Goal: Task Accomplishment & Management: Use online tool/utility

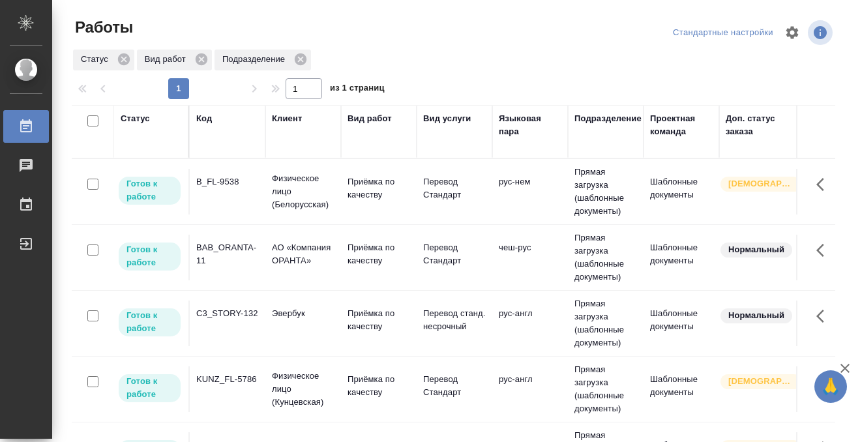
click at [224, 188] on div "BAB_ORANTA-11" at bounding box center [227, 181] width 63 height 13
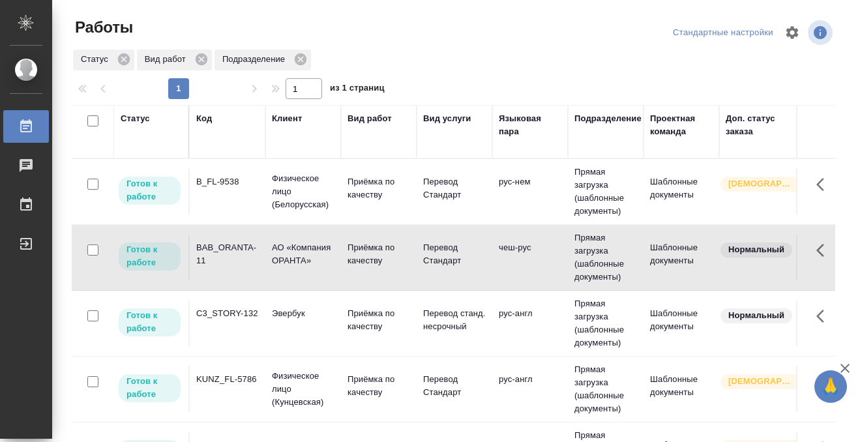
click at [224, 188] on div "BAB_ORANTA-11" at bounding box center [227, 181] width 63 height 13
click at [248, 194] on td "B_FL-9538" at bounding box center [228, 192] width 76 height 46
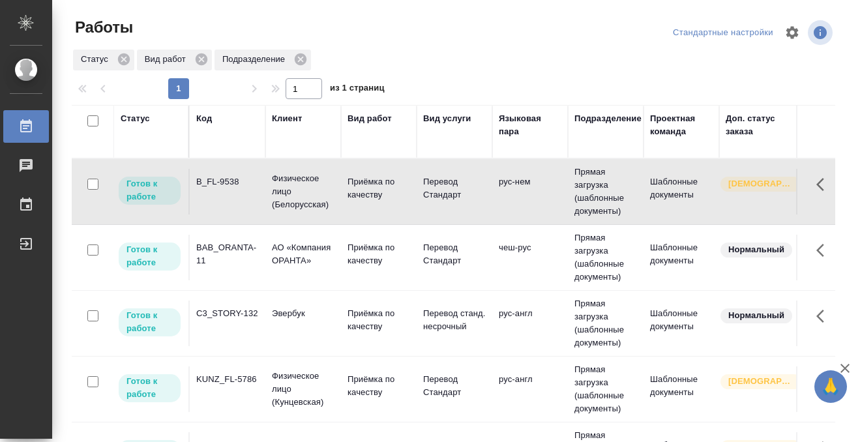
click at [248, 194] on td "B_FL-9538" at bounding box center [228, 192] width 76 height 46
click at [145, 118] on div "Статус" at bounding box center [135, 118] width 29 height 13
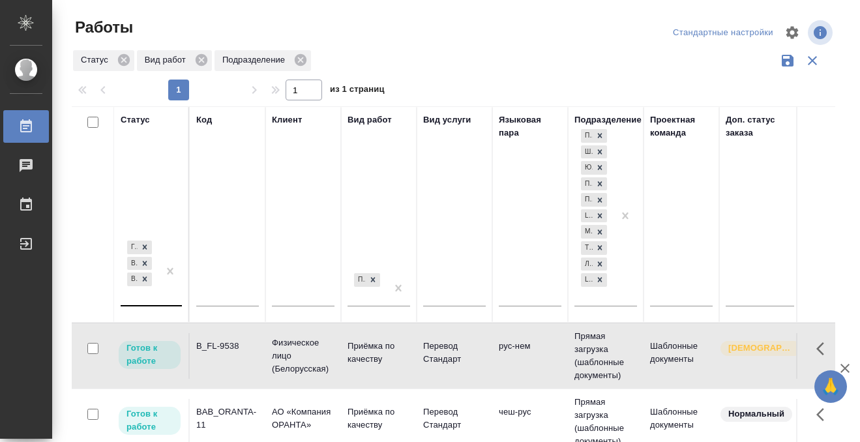
click at [139, 297] on div "Готов к работе В работе В ожидании" at bounding box center [140, 271] width 38 height 67
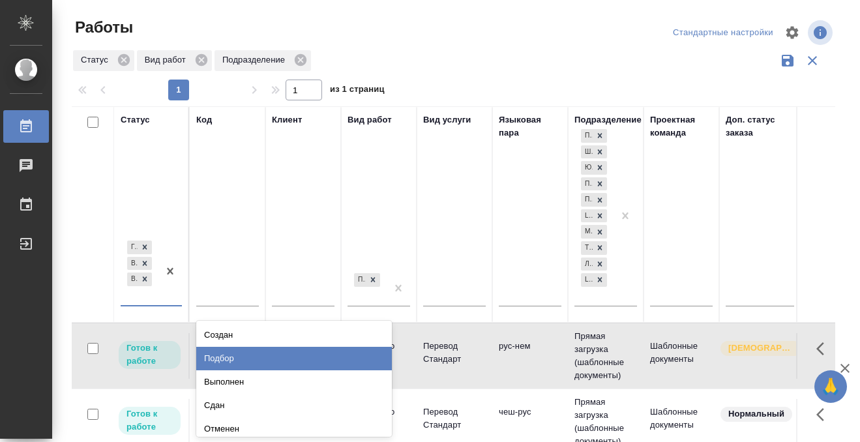
scroll to position [7, 0]
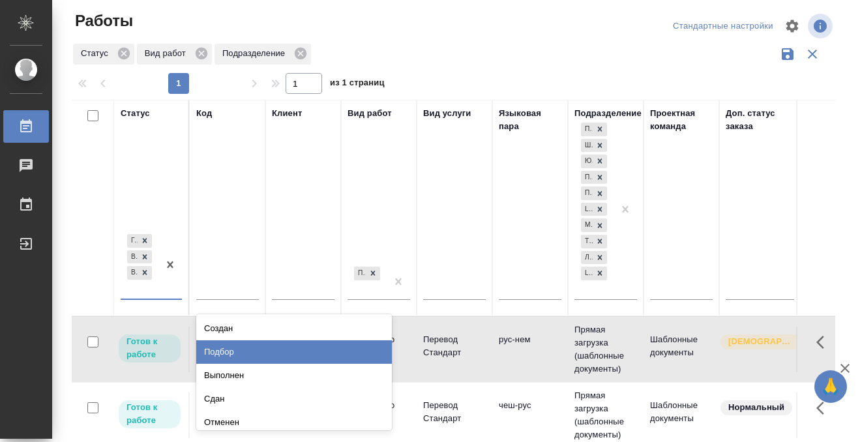
click at [234, 347] on div "Подбор" at bounding box center [294, 351] width 196 height 23
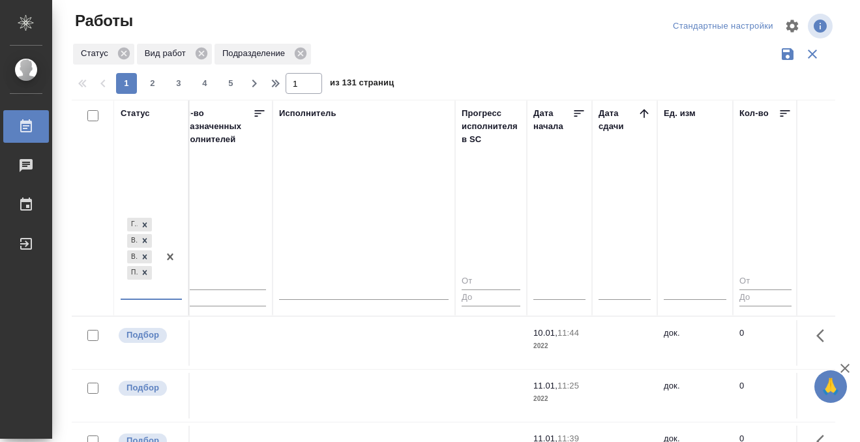
scroll to position [0, 787]
click at [644, 108] on icon at bounding box center [640, 113] width 13 height 13
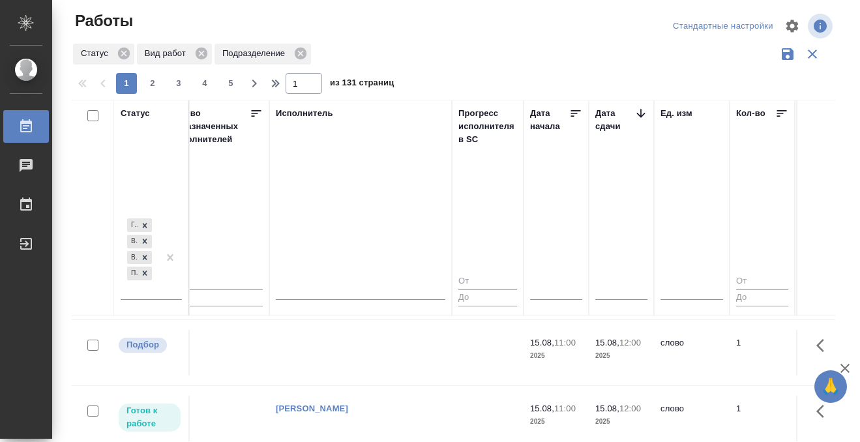
scroll to position [276, 787]
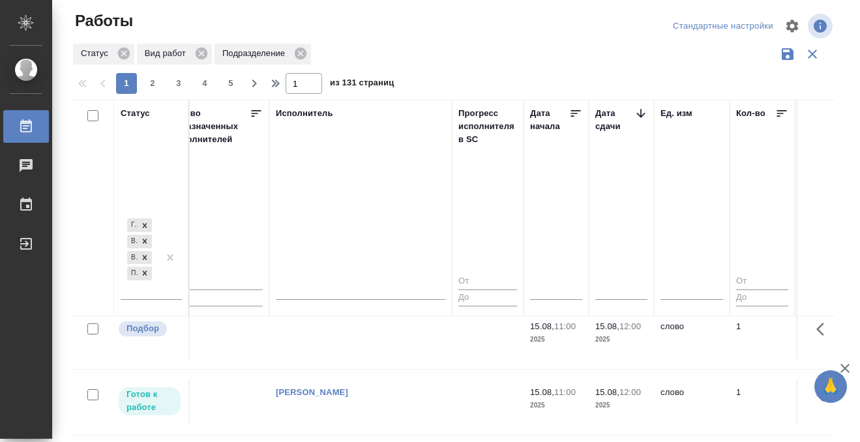
click at [383, 96] on td at bounding box center [360, 73] width 183 height 46
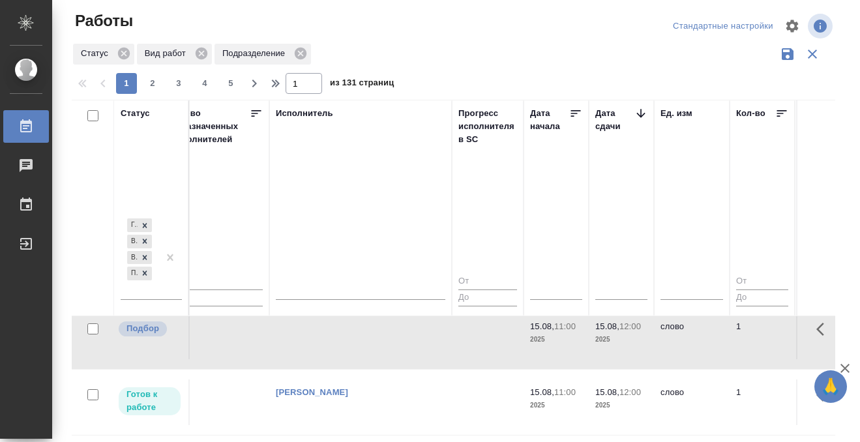
click at [383, 96] on td at bounding box center [360, 73] width 183 height 46
click at [29, 119] on icon at bounding box center [26, 125] width 12 height 13
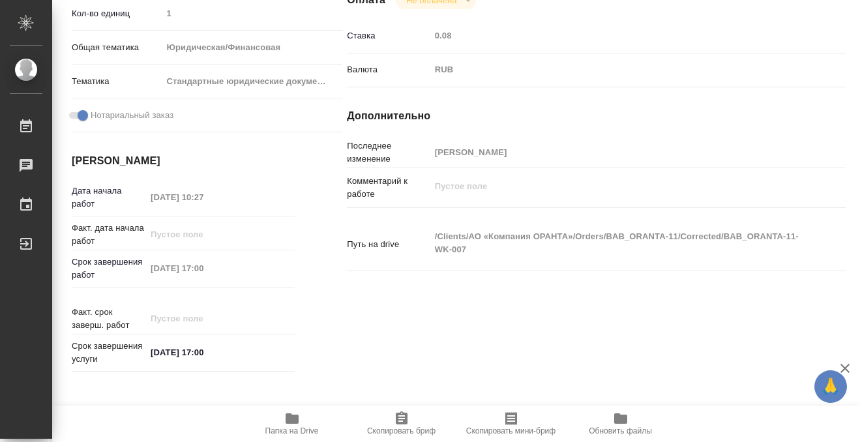
scroll to position [696, 0]
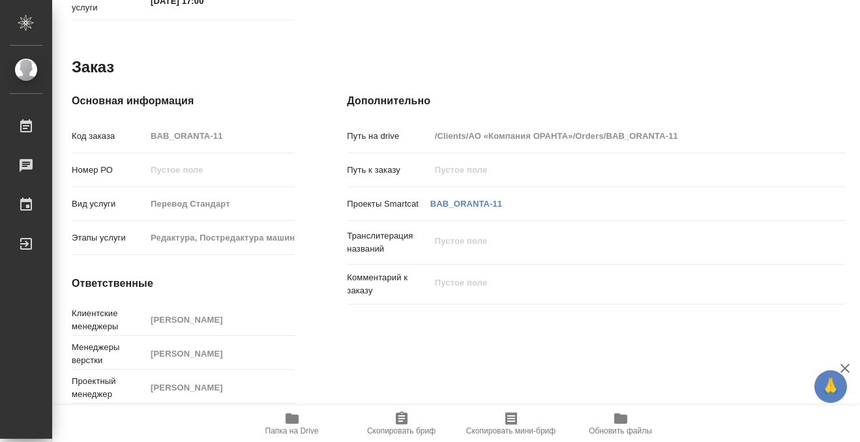
click at [301, 417] on span "Папка на Drive" at bounding box center [292, 423] width 94 height 25
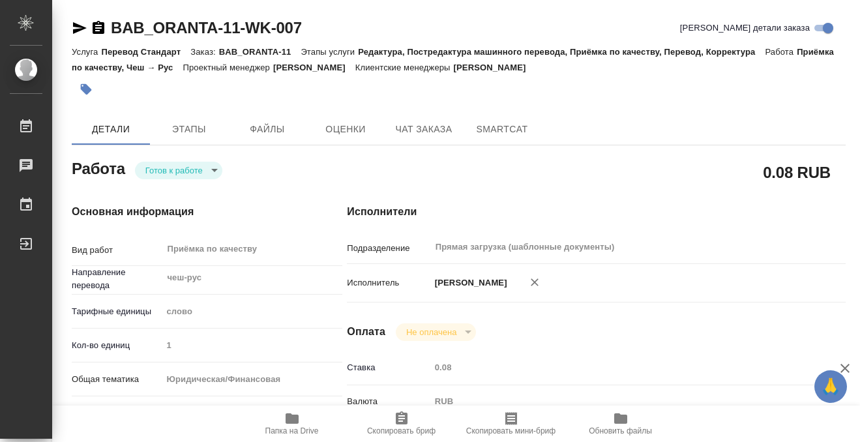
click at [77, 91] on button "button" at bounding box center [86, 89] width 29 height 29
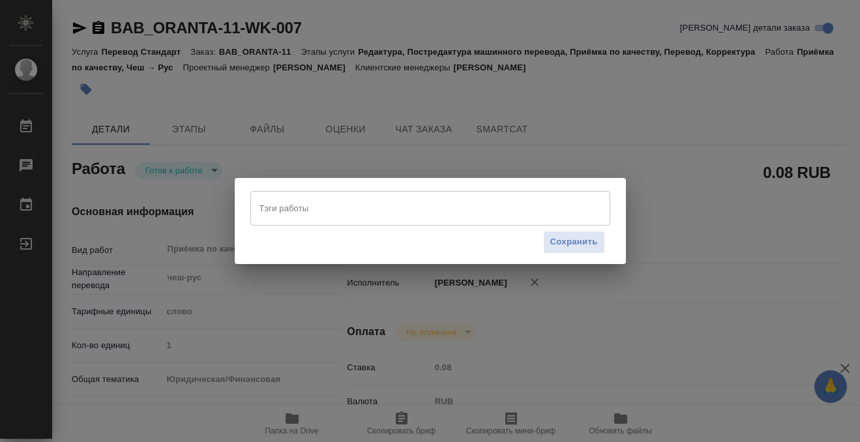
click at [271, 216] on input "Тэги работы" at bounding box center [417, 208] width 323 height 22
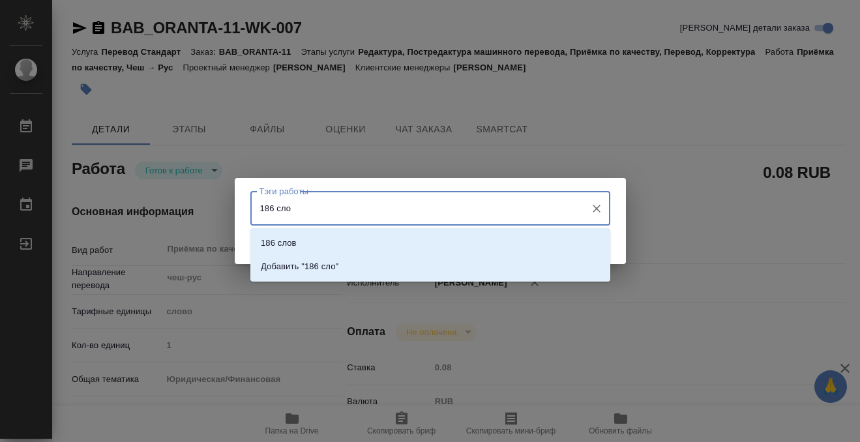
type input "186 слов"
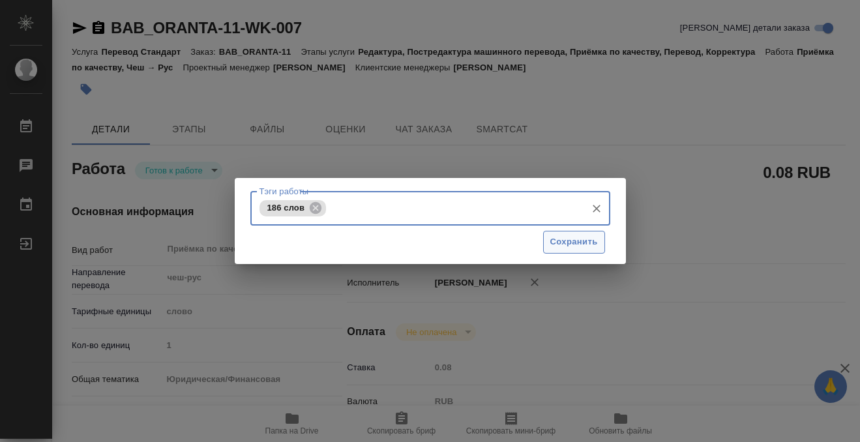
click at [567, 246] on span "Сохранить" at bounding box center [574, 242] width 48 height 15
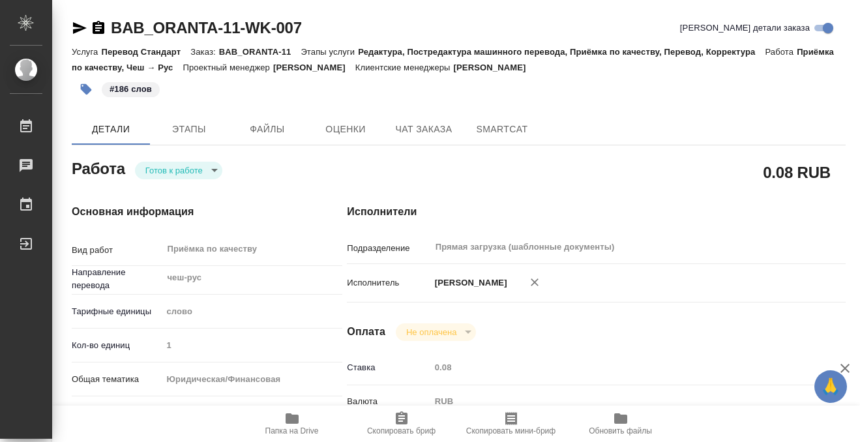
type input "readyForWork"
type input "чеш-рус"
type input "5a8b1489cc6b4906c91bfd90"
type input "1"
type input "yr-fn"
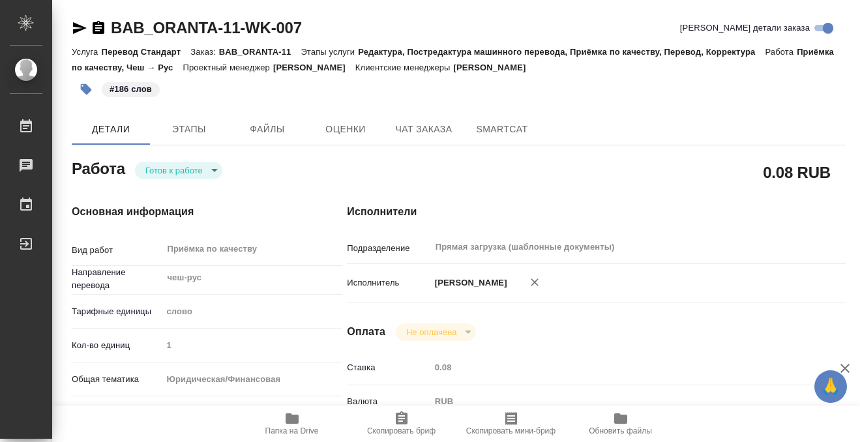
type input "5f647205b73bc97568ca66bf"
checkbox input "true"
type input "14.08.2025 10:27"
type input "14.08.2025 17:00"
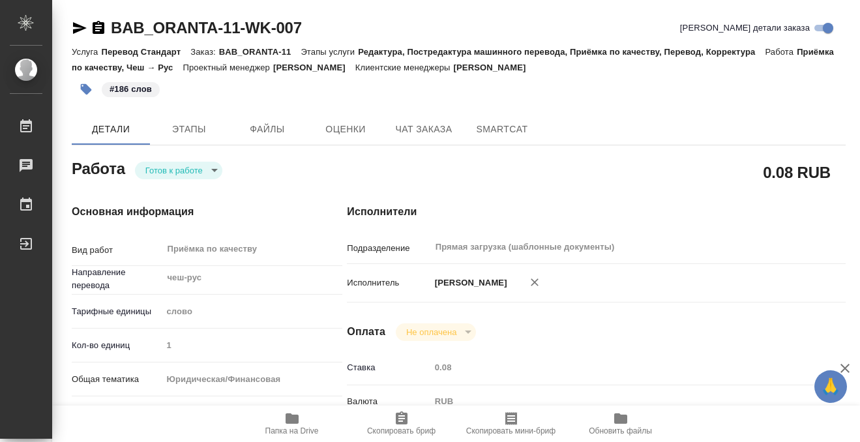
type input "Прямая загрузка (шаблонные документы)"
type input "notPayed"
type input "0.08"
type input "RUB"
type input "[PERSON_NAME]"
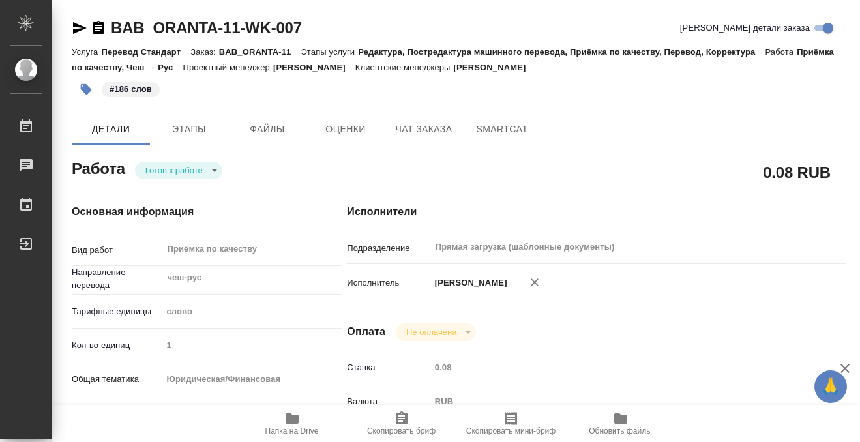
type input "BAB_ORANTA-11"
type input "Перевод Стандарт"
type input "Редактура, Постредактура машинного перевода, Приёмка по качеству, Перевод, Корр…"
type input "Голубев Дмитрий"
type input "Петрова Валерия"
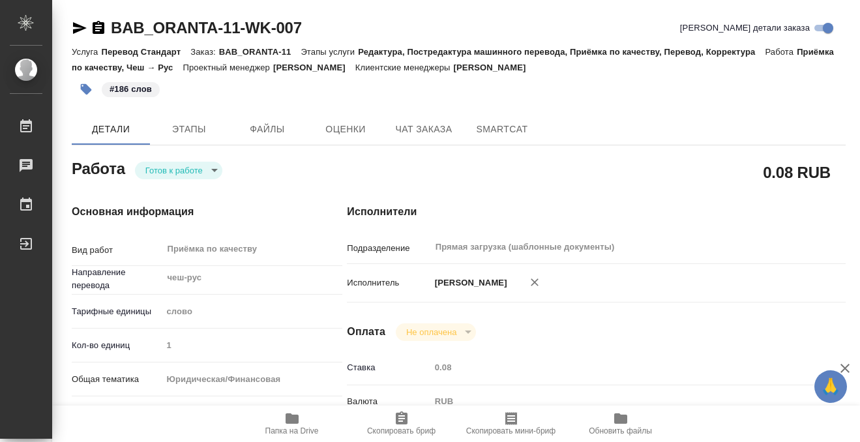
type input "/Clients/АО «Компания ОРАНТА»/Orders/BAB_ORANTA-11"
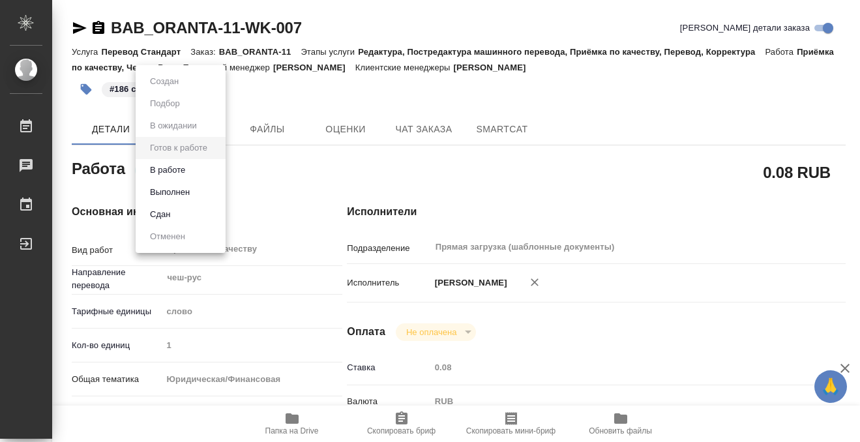
click at [198, 178] on body "🙏 .cls-1 fill:#fff; AWATERA Kobzeva Elizaveta Работы 0 Чаты График Выйти BAB_OR…" at bounding box center [430, 221] width 860 height 442
click at [192, 193] on button "Выполнен" at bounding box center [170, 192] width 48 height 14
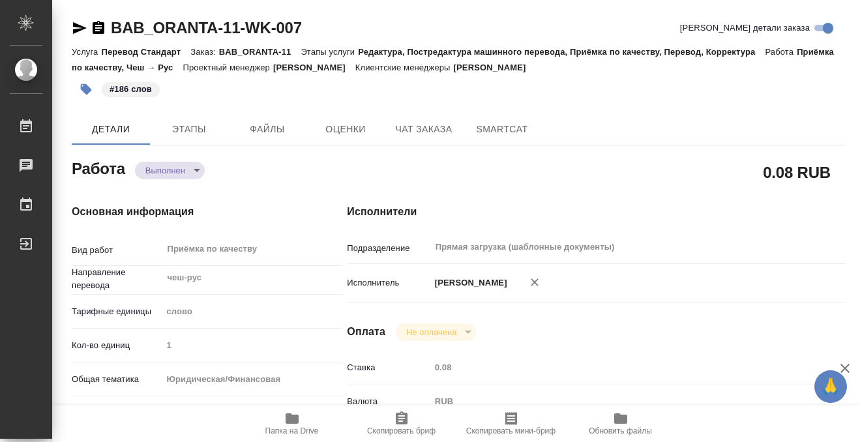
type textarea "x"
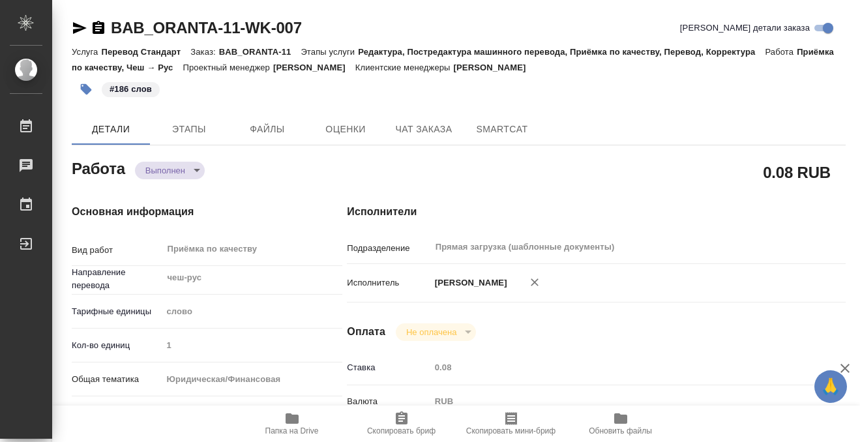
type textarea "x"
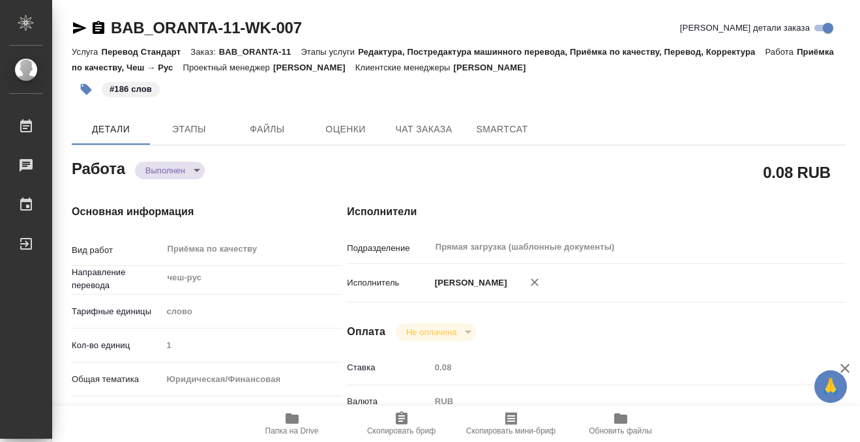
click at [103, 23] on icon "button" at bounding box center [99, 27] width 12 height 13
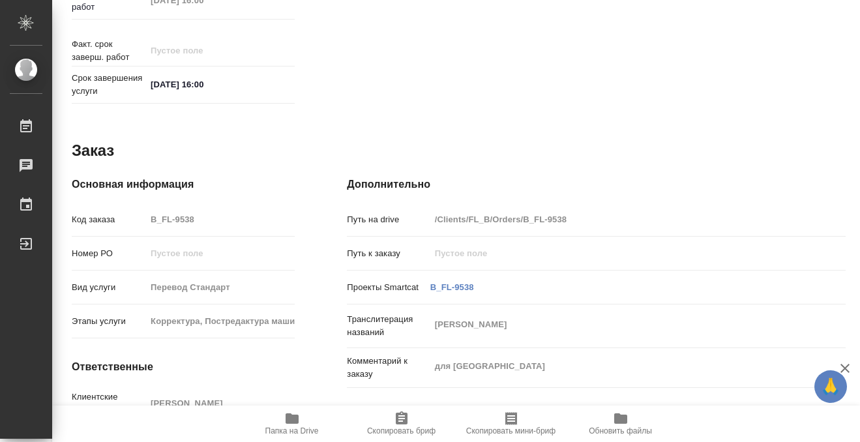
scroll to position [696, 0]
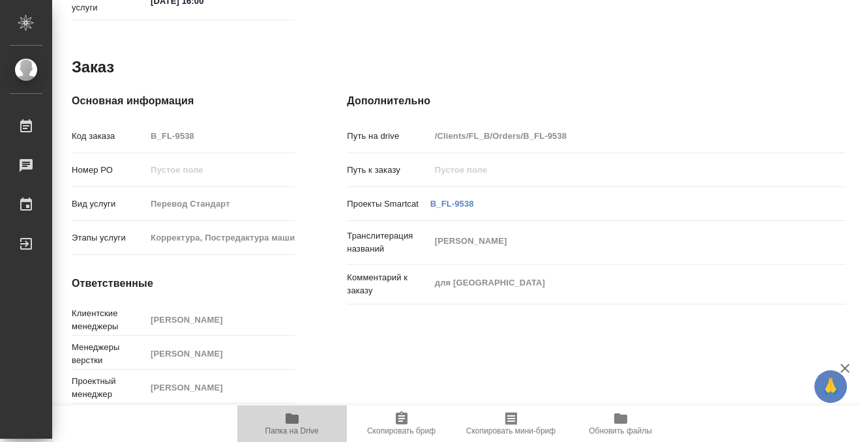
click at [295, 415] on icon "button" at bounding box center [292, 418] width 13 height 10
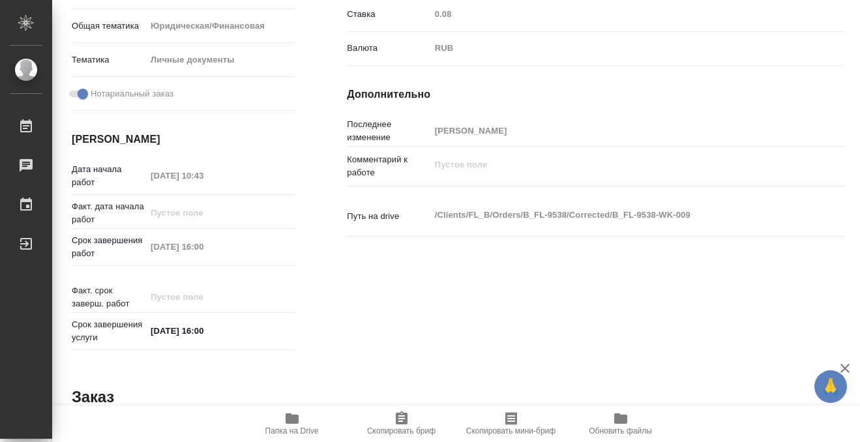
scroll to position [0, 0]
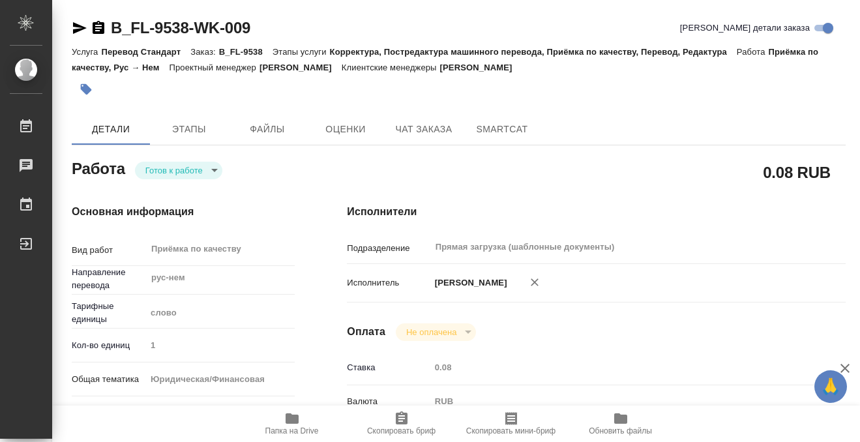
click at [93, 87] on button "button" at bounding box center [86, 89] width 29 height 29
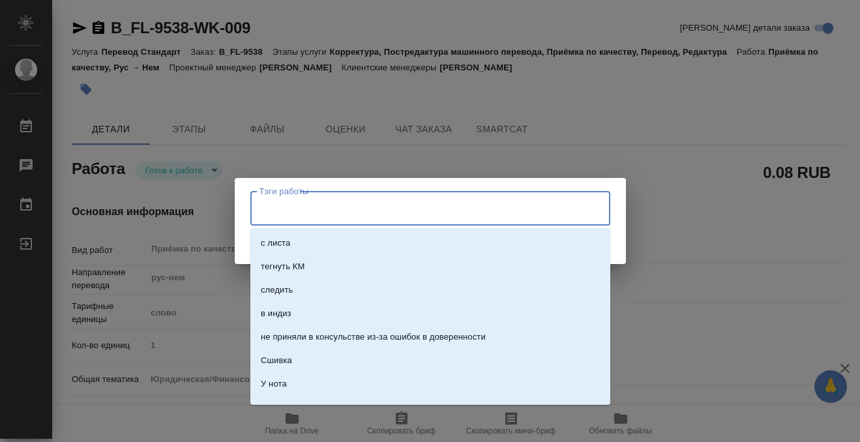
click at [354, 209] on input "Тэги работы" at bounding box center [417, 208] width 323 height 22
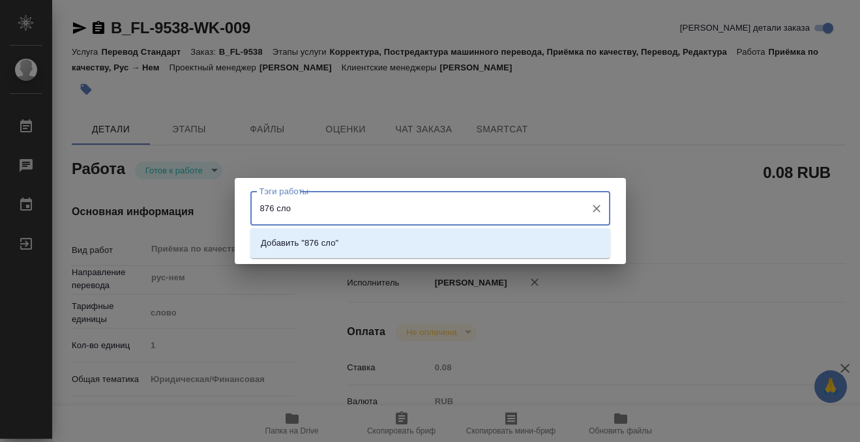
type input "876 слов"
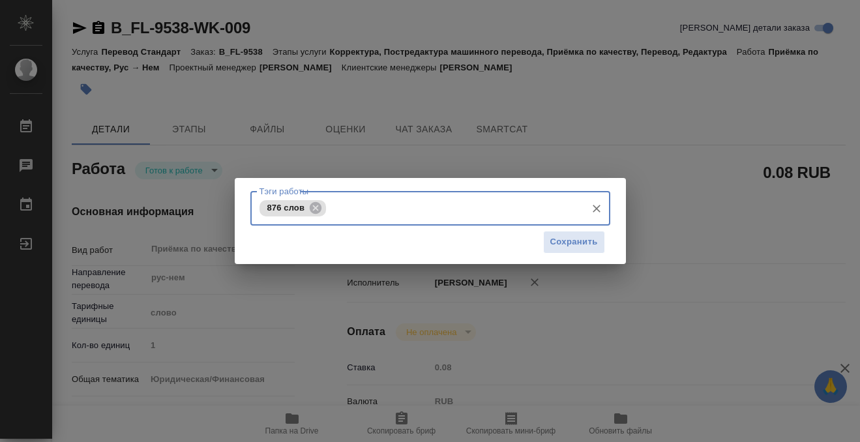
click at [580, 256] on div "Сохранить" at bounding box center [430, 242] width 360 height 33
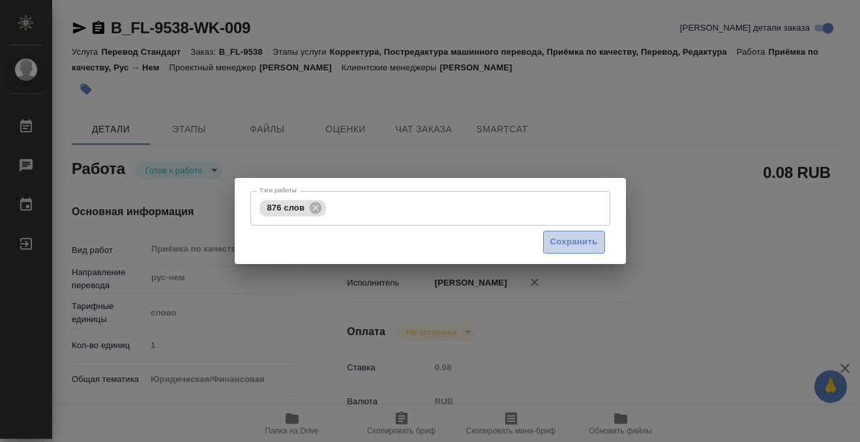
click at [580, 248] on span "Сохранить" at bounding box center [574, 242] width 48 height 15
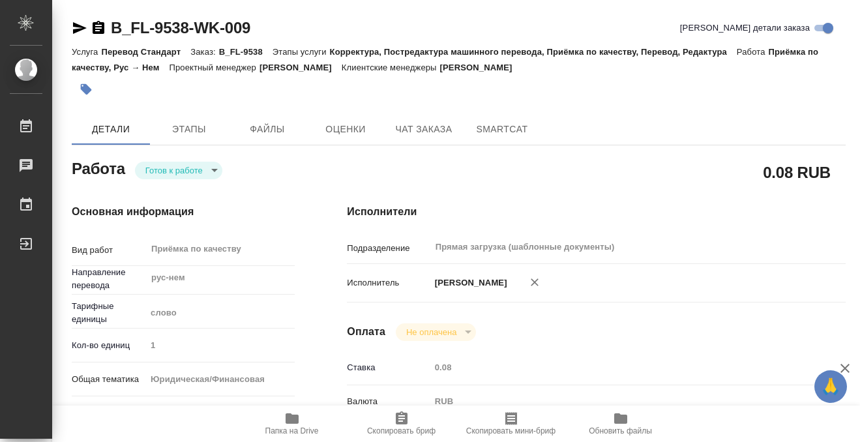
type input "readyForWork"
type input "рус-нем"
type input "5a8b1489cc6b4906c91bfd90"
type input "1"
type input "yr-fn"
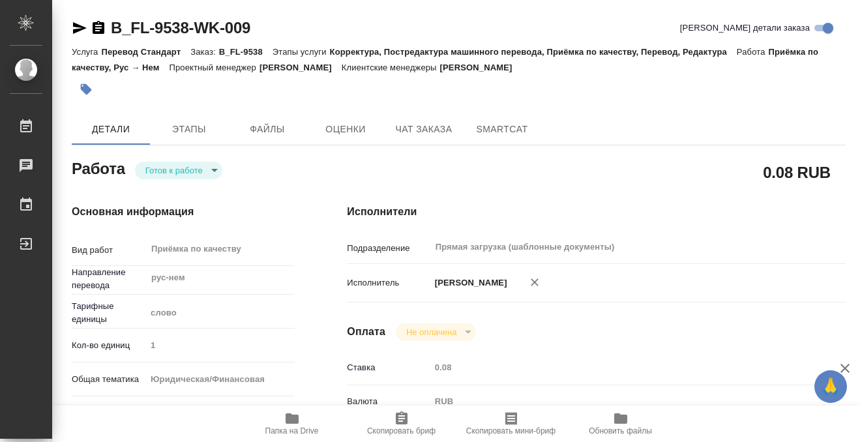
type input "5a8b8b956a9677013d343cfe"
checkbox input "true"
type input "13.08.2025 10:43"
type input "14.08.2025 16:00"
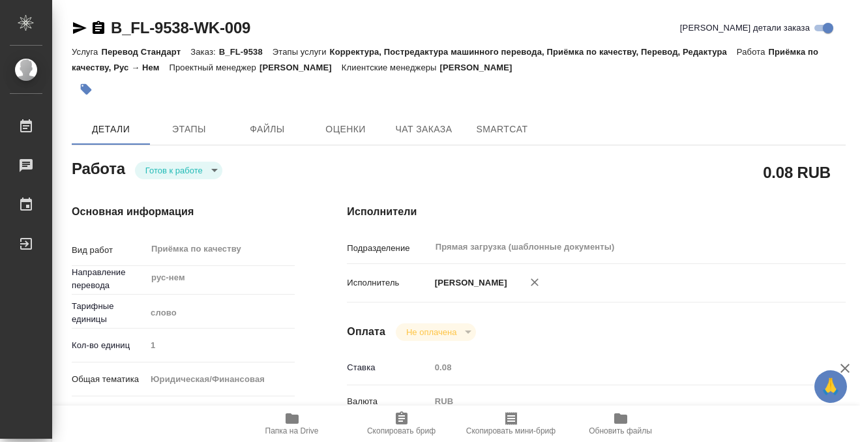
type input "Прямая загрузка (шаблонные документы)"
type input "notPayed"
type input "0.08"
type input "RUB"
type input "[PERSON_NAME]"
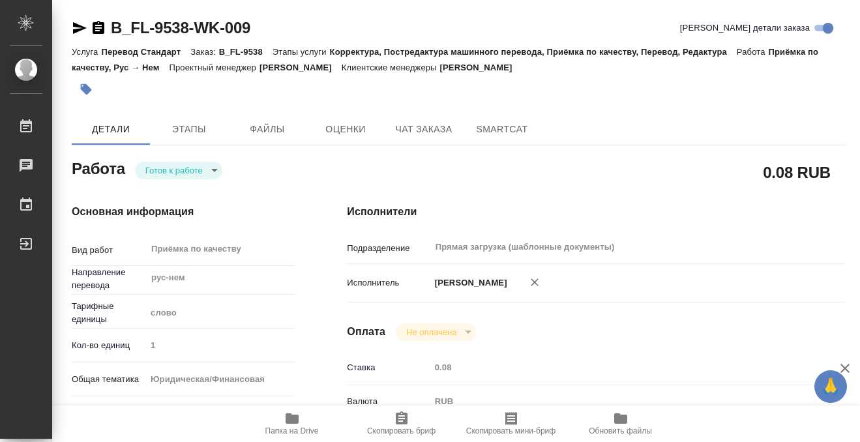
type input "B_FL-9538"
type input "Перевод Стандарт"
type input "Корректура, Постредактура машинного перевода, Приёмка по качеству, Перевод, Ред…"
type input "[PERSON_NAME] [PERSON_NAME]"
type input "[PERSON_NAME]"
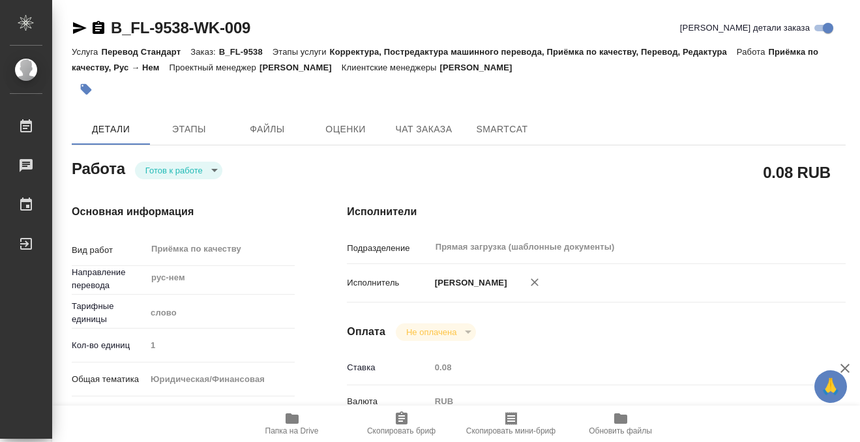
type input "/Clients/FL_B/Orders/B_FL-9538"
click at [175, 171] on body "🙏 .cls-1 fill:#fff; AWATERA Kobzeva Elizaveta Работы 0 Чаты График Выйти B_FL-9…" at bounding box center [430, 221] width 860 height 442
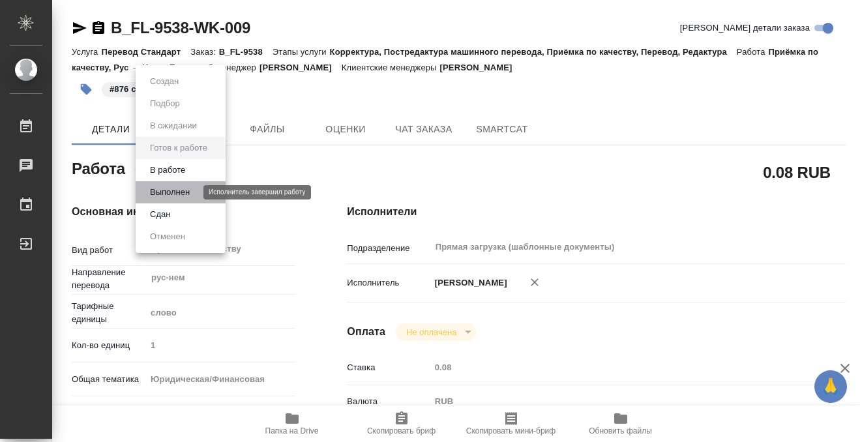
click at [187, 194] on button "Выполнен" at bounding box center [170, 192] width 48 height 14
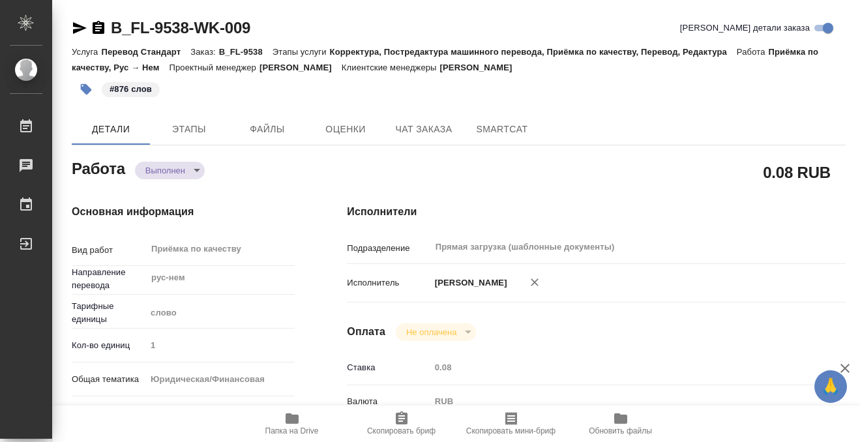
type textarea "x"
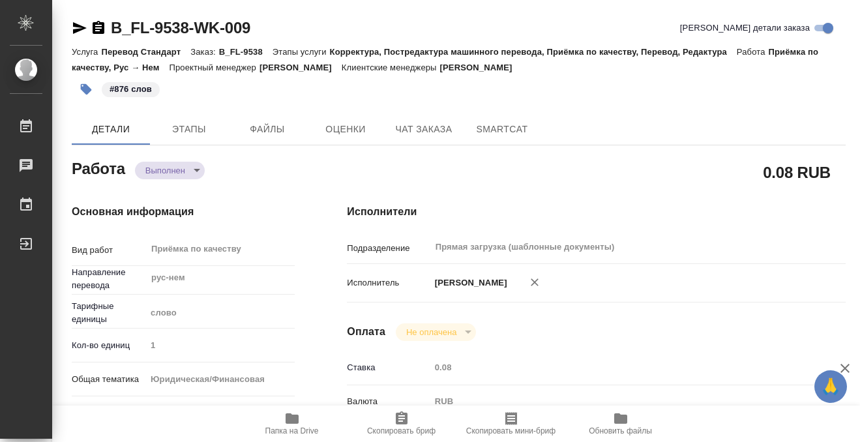
type textarea "x"
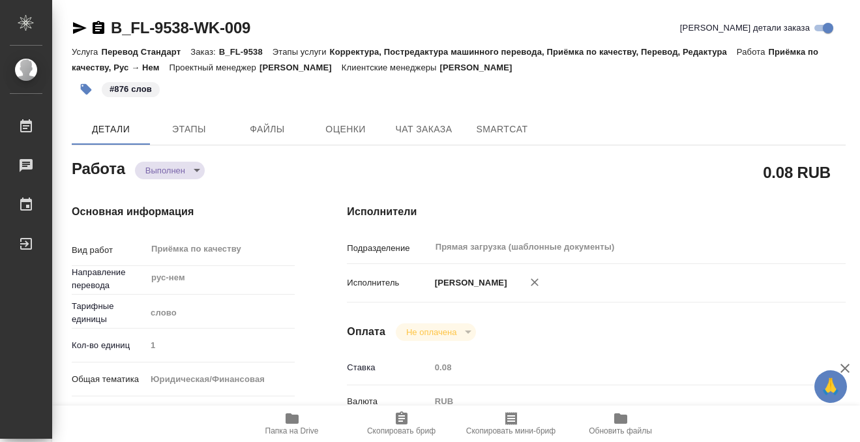
click at [98, 29] on icon "button" at bounding box center [99, 27] width 12 height 13
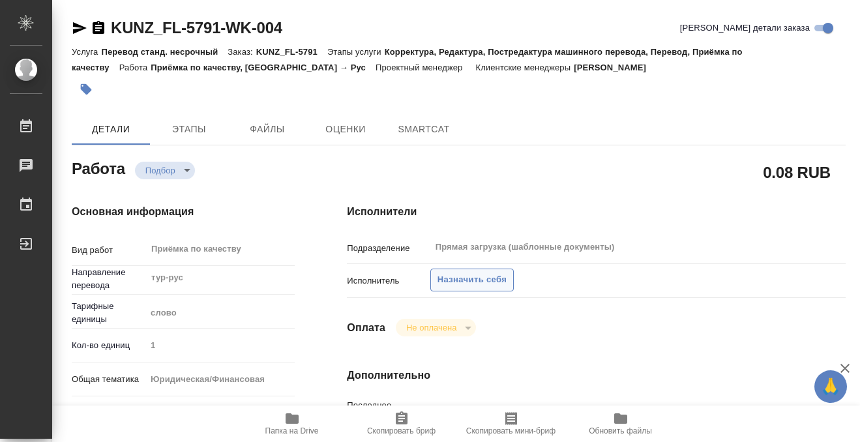
click at [489, 282] on span "Назначить себя" at bounding box center [472, 280] width 69 height 15
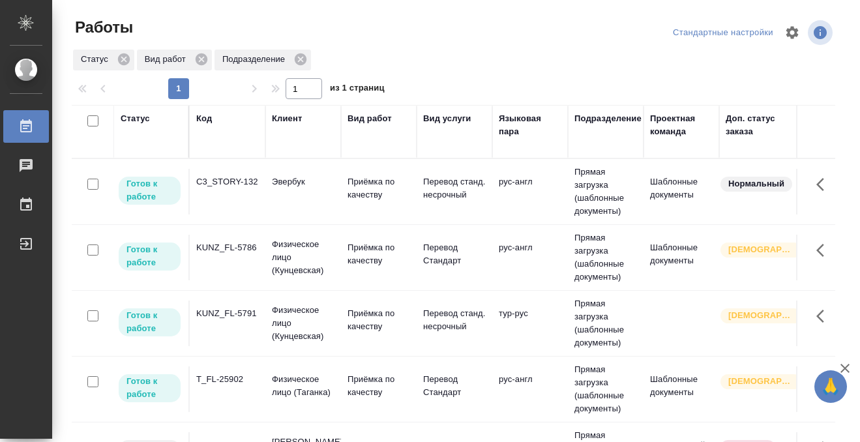
click at [144, 119] on div "Статус" at bounding box center [135, 118] width 29 height 13
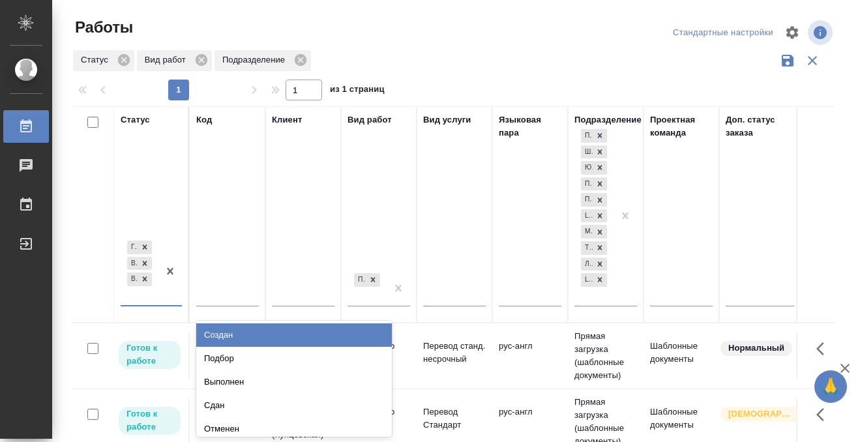
click at [146, 296] on div "Готов к работе В работе В ожидании" at bounding box center [140, 271] width 38 height 67
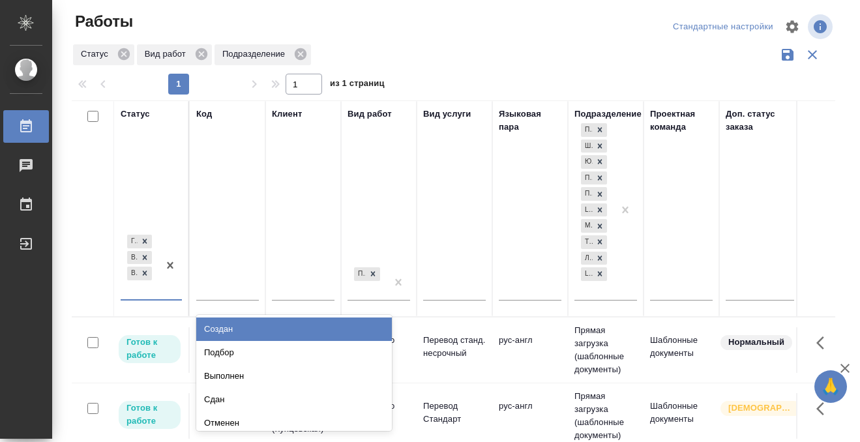
scroll to position [7, 0]
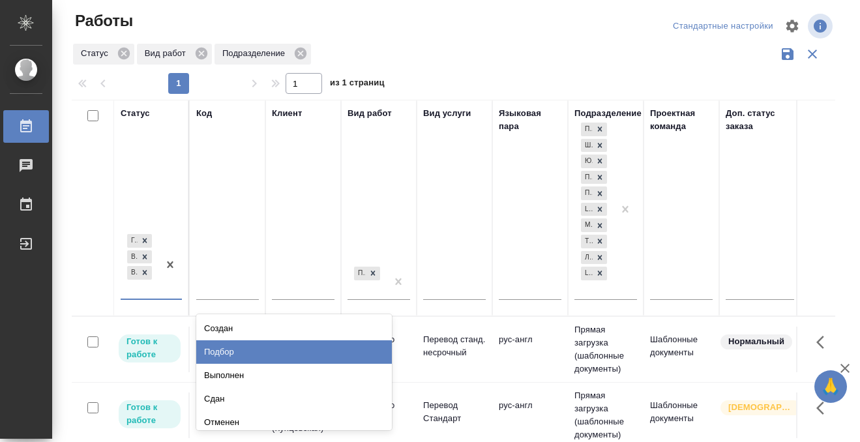
click at [231, 351] on div "Подбор" at bounding box center [294, 351] width 196 height 23
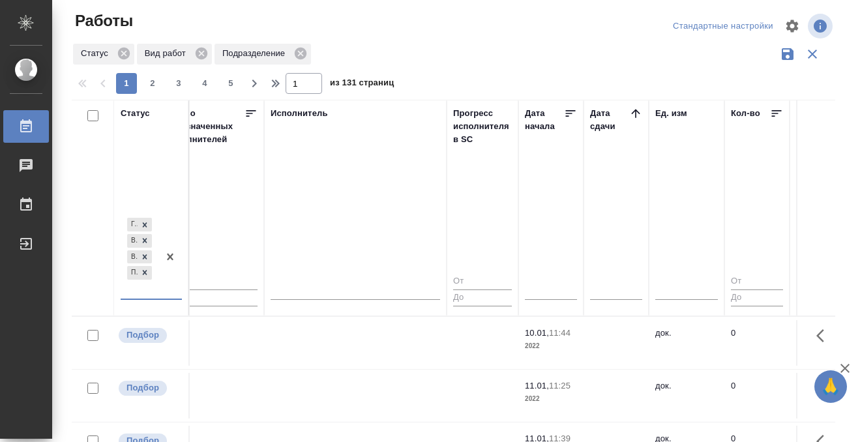
scroll to position [0, 793]
click at [634, 110] on icon at bounding box center [635, 113] width 8 height 8
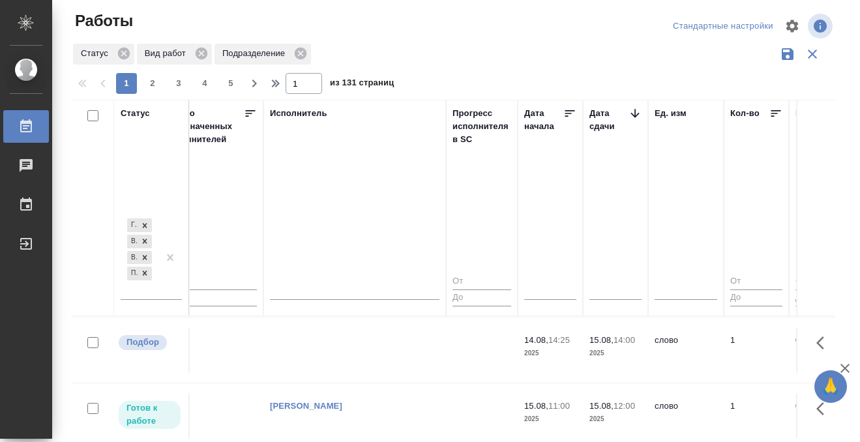
scroll to position [259, 793]
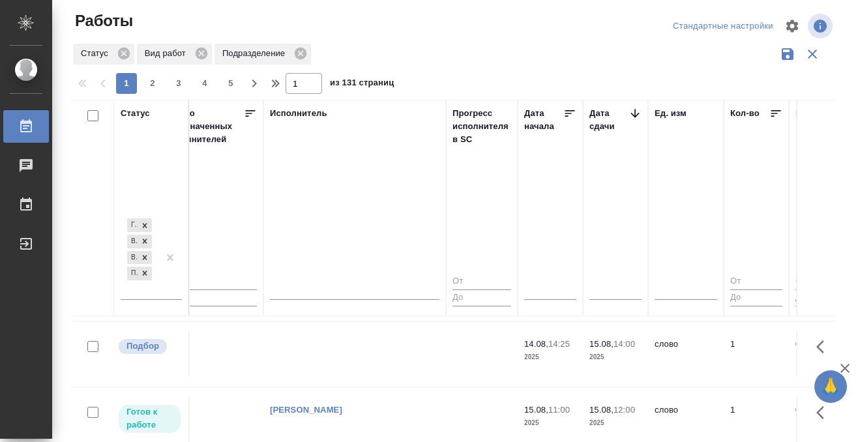
click at [359, 113] on td at bounding box center [354, 91] width 183 height 46
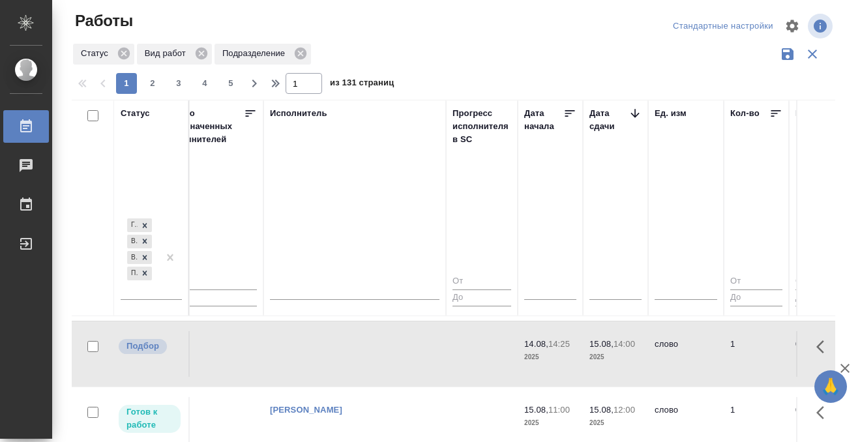
click at [359, 113] on td at bounding box center [354, 91] width 183 height 46
click at [324, 113] on td at bounding box center [354, 91] width 183 height 46
click at [322, 87] on div "[PERSON_NAME]" at bounding box center [355, 80] width 170 height 13
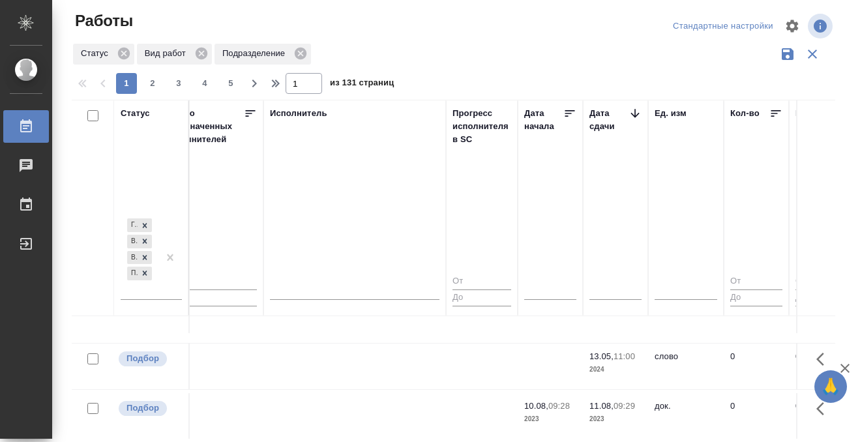
scroll to position [556, 793]
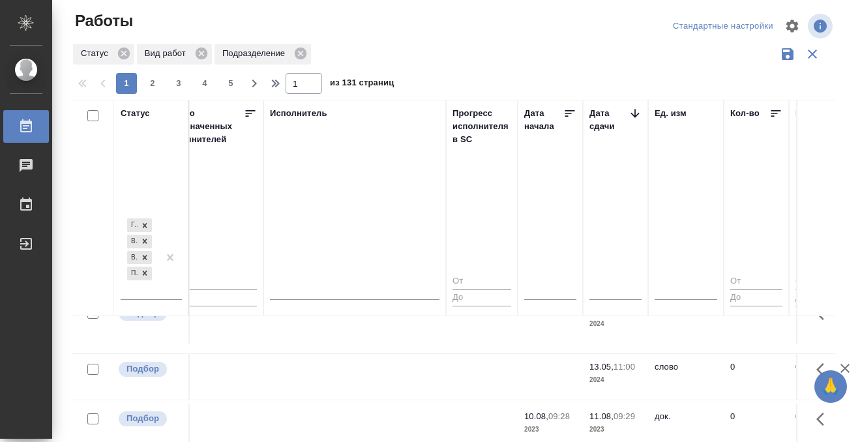
click at [24, 123] on div "Работы" at bounding box center [9, 127] width 33 height 20
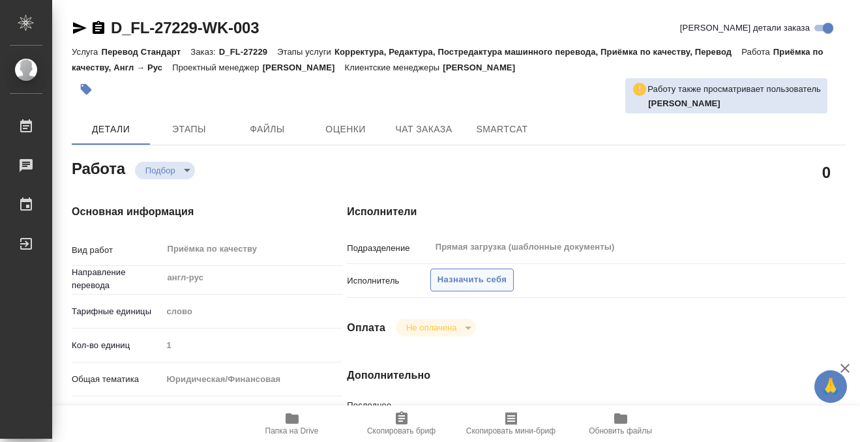
click at [494, 281] on span "Назначить себя" at bounding box center [472, 280] width 69 height 15
